Goal: Task Accomplishment & Management: Use online tool/utility

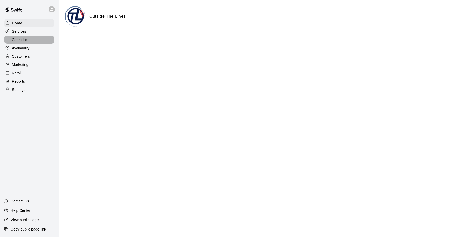
click at [19, 41] on p "Calendar" at bounding box center [19, 39] width 15 height 5
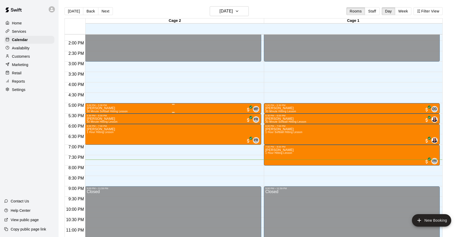
scroll to position [288, 0]
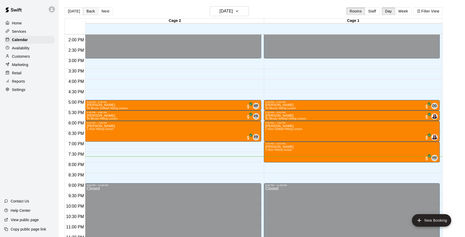
click at [89, 12] on button "Back" at bounding box center [90, 11] width 15 height 8
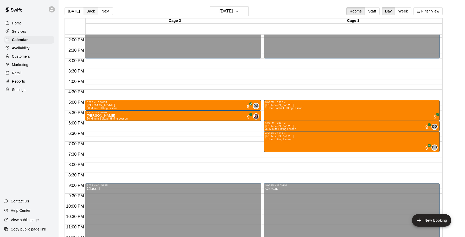
click at [89, 12] on button "Back" at bounding box center [90, 11] width 15 height 8
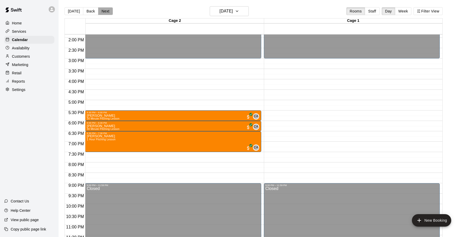
click at [106, 9] on button "Next" at bounding box center [105, 11] width 15 height 8
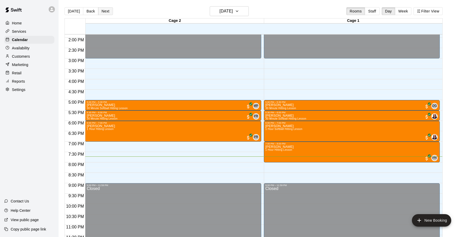
click at [106, 9] on button "Next" at bounding box center [105, 11] width 15 height 8
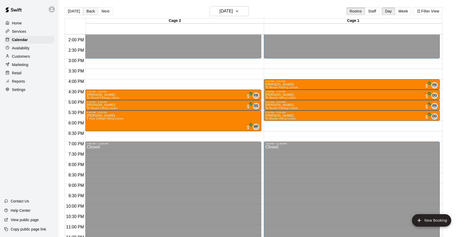
click at [94, 13] on button "Back" at bounding box center [90, 11] width 15 height 8
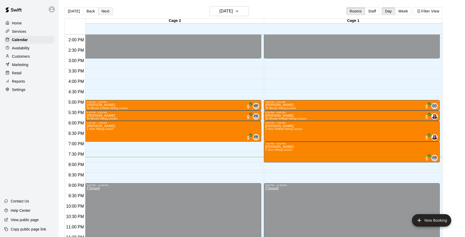
click at [108, 9] on button "Next" at bounding box center [105, 11] width 15 height 8
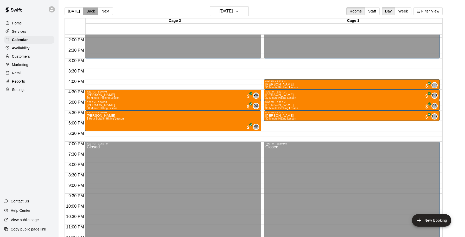
click at [90, 11] on button "Back" at bounding box center [90, 11] width 15 height 8
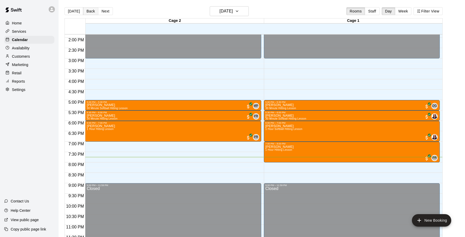
click at [90, 11] on button "Back" at bounding box center [90, 11] width 15 height 8
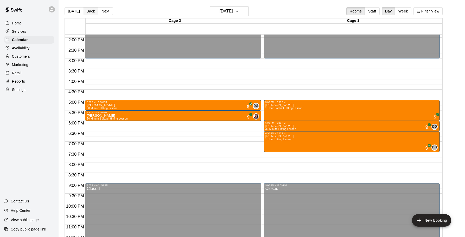
click at [90, 11] on button "Back" at bounding box center [90, 11] width 15 height 8
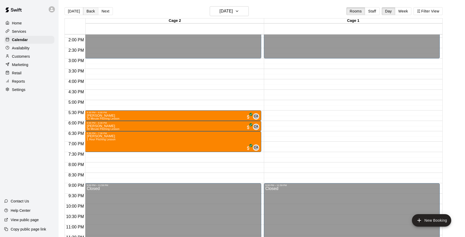
click at [90, 11] on button "Back" at bounding box center [90, 11] width 15 height 8
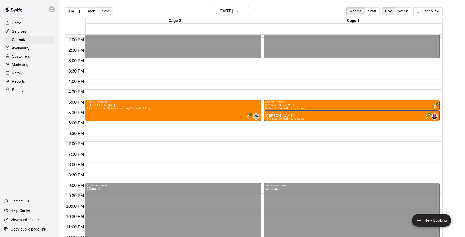
click at [106, 11] on button "Next" at bounding box center [105, 11] width 15 height 8
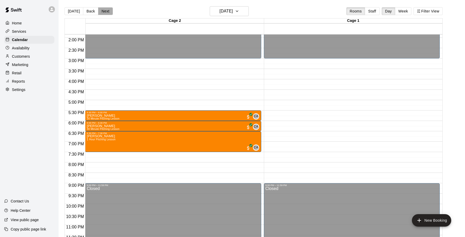
click at [106, 11] on button "Next" at bounding box center [105, 11] width 15 height 8
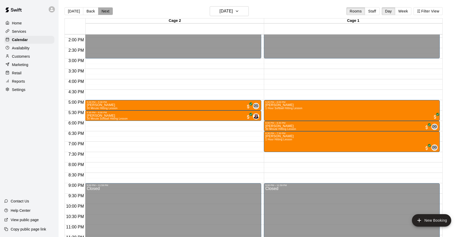
click at [106, 11] on button "Next" at bounding box center [105, 11] width 15 height 8
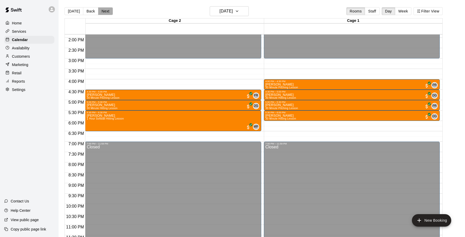
click at [106, 11] on button "Next" at bounding box center [105, 11] width 15 height 8
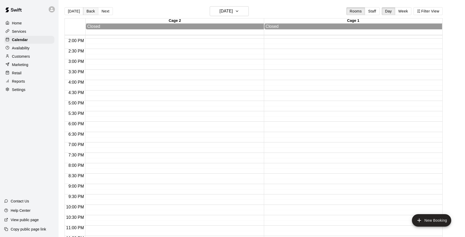
click at [92, 10] on button "Back" at bounding box center [90, 11] width 15 height 8
